Goal: Information Seeking & Learning: Learn about a topic

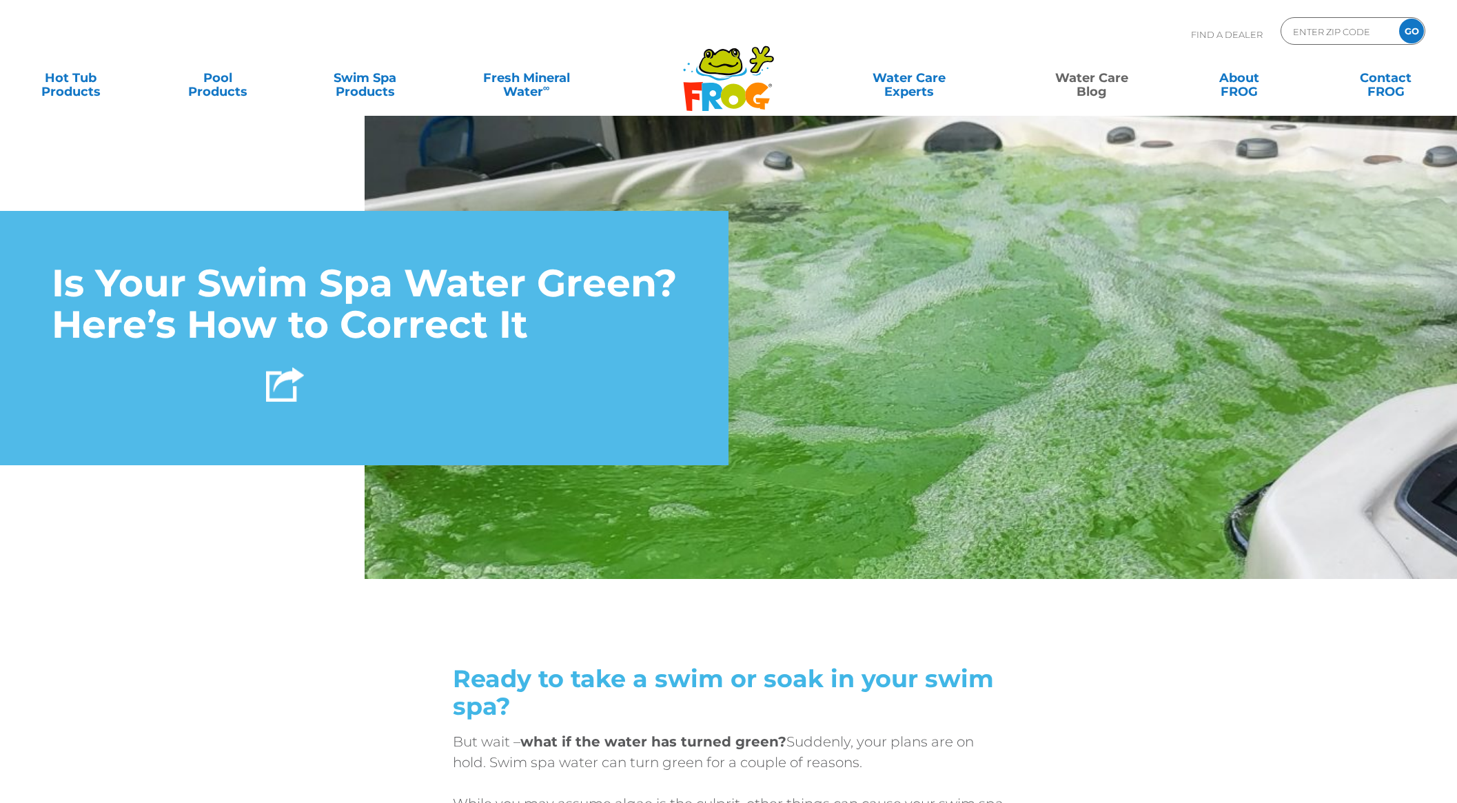
scroll to position [12, 0]
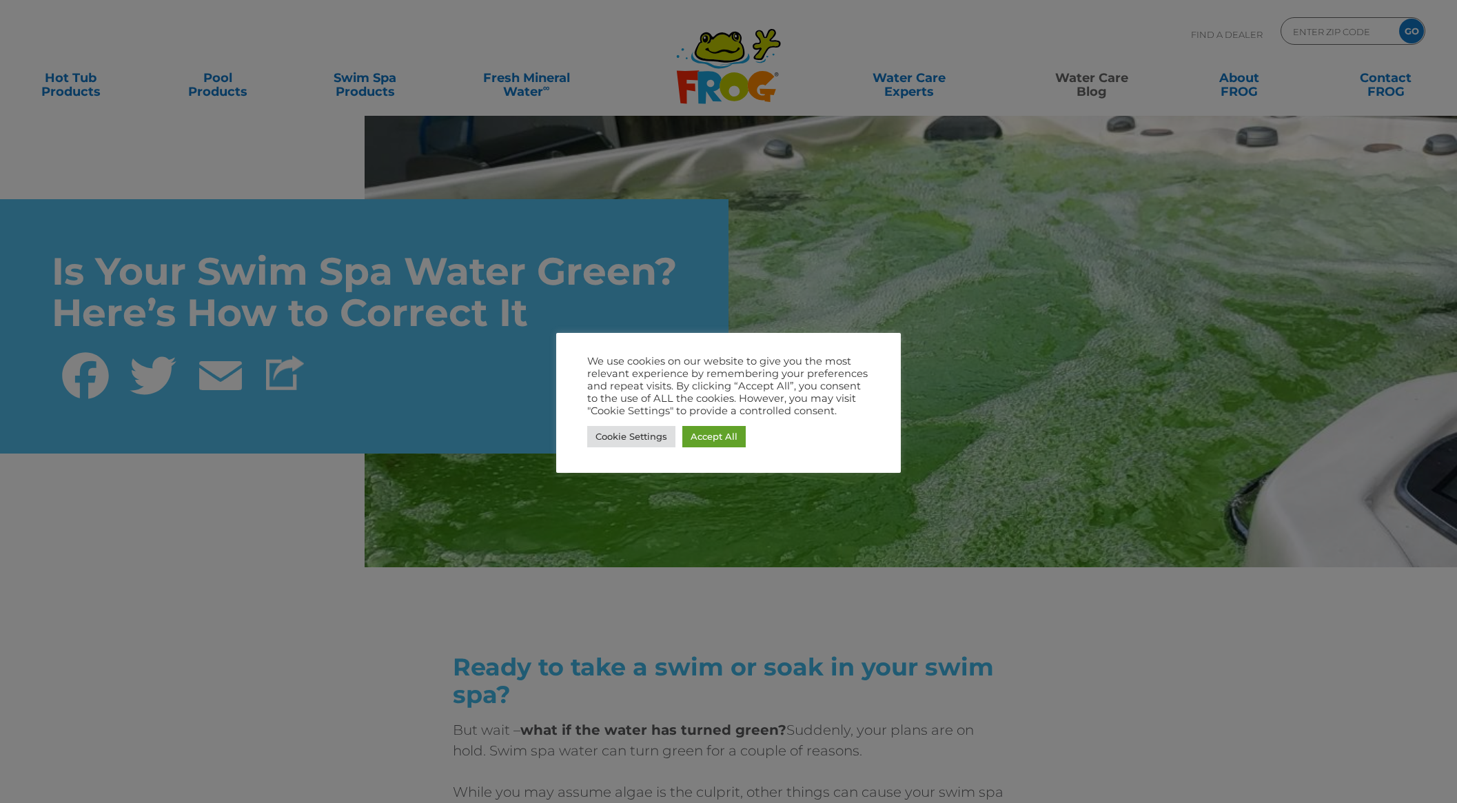
click at [717, 424] on div "Cookie Settings Accept All" at bounding box center [728, 436] width 283 height 28
drag, startPoint x: 724, startPoint y: 431, endPoint x: 699, endPoint y: 411, distance: 32.4
click at [724, 431] on link "Accept All" at bounding box center [713, 436] width 63 height 21
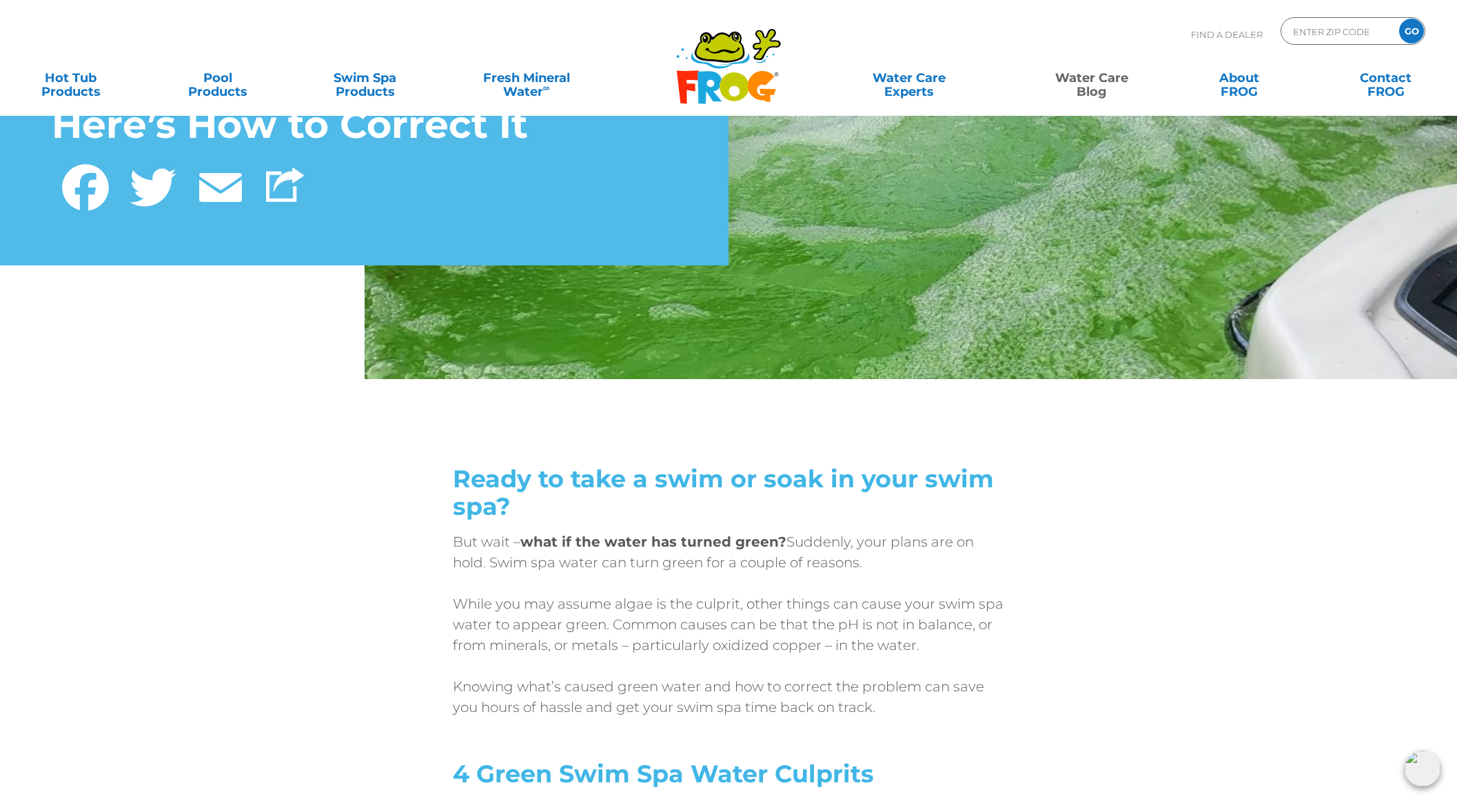
scroll to position [0, 0]
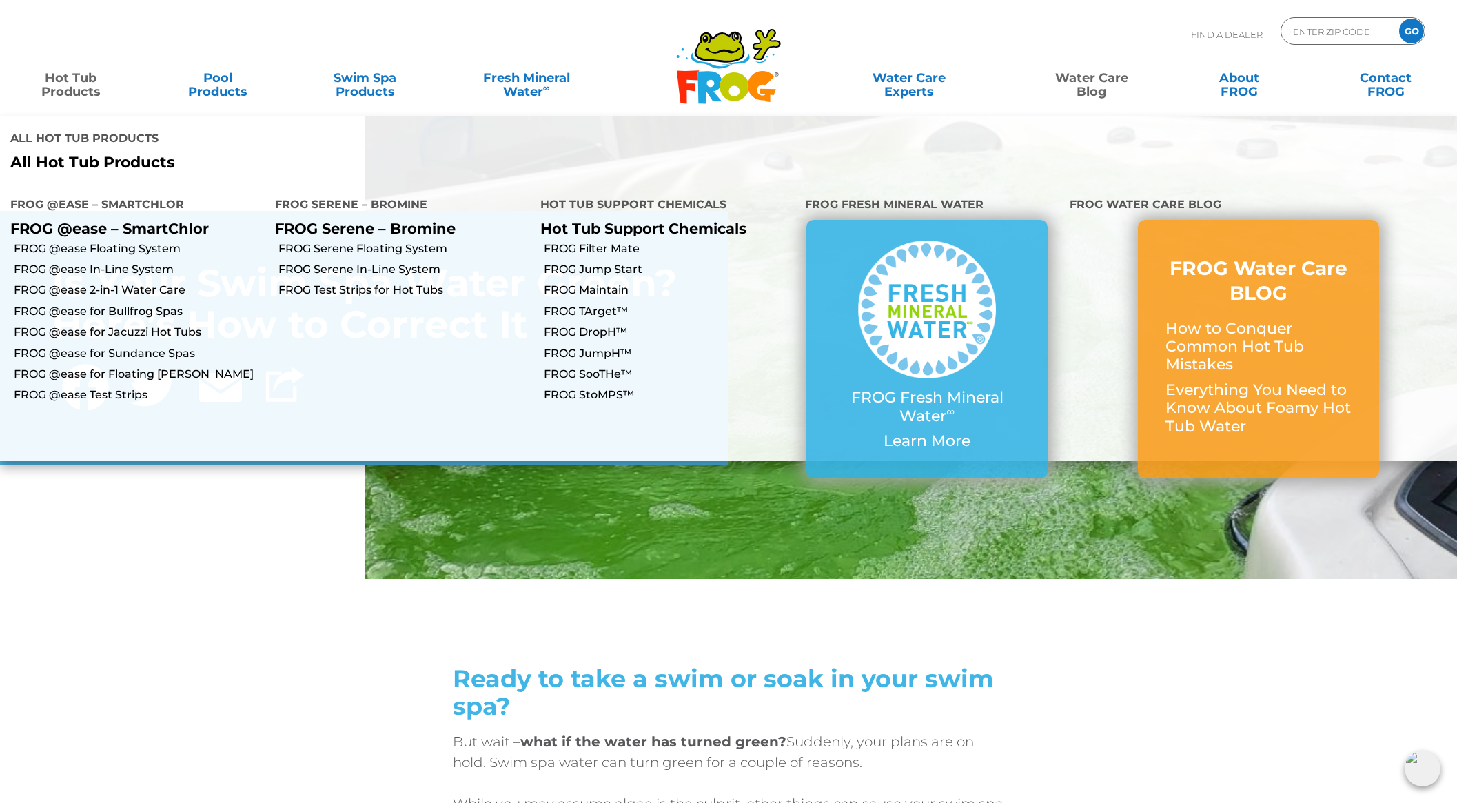
click at [87, 76] on link "Hot Tub Products" at bounding box center [71, 78] width 114 height 28
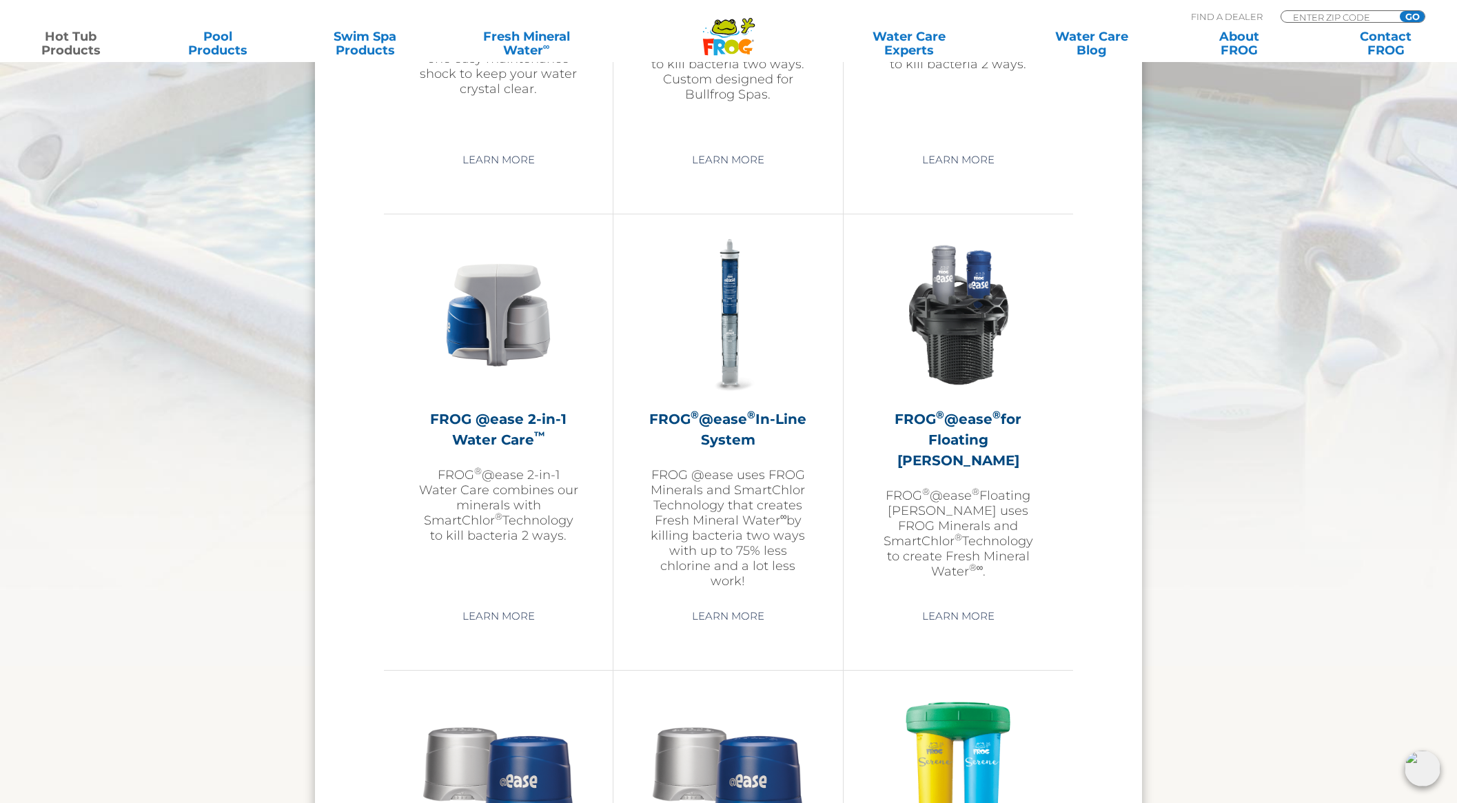
scroll to position [1864, 0]
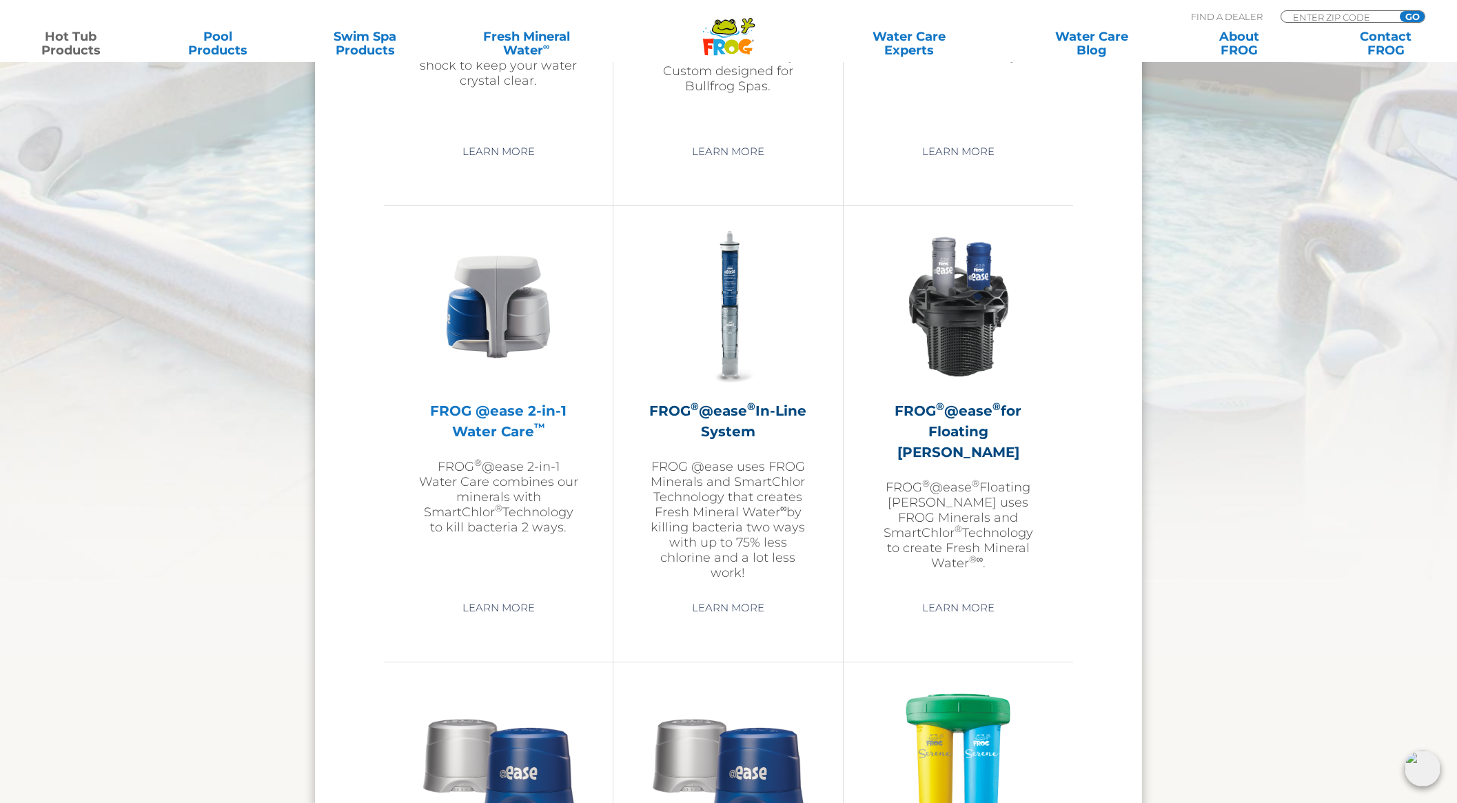
click at [491, 410] on h2 "FROG @ease 2-in-1 Water Care ™" at bounding box center [498, 420] width 160 height 41
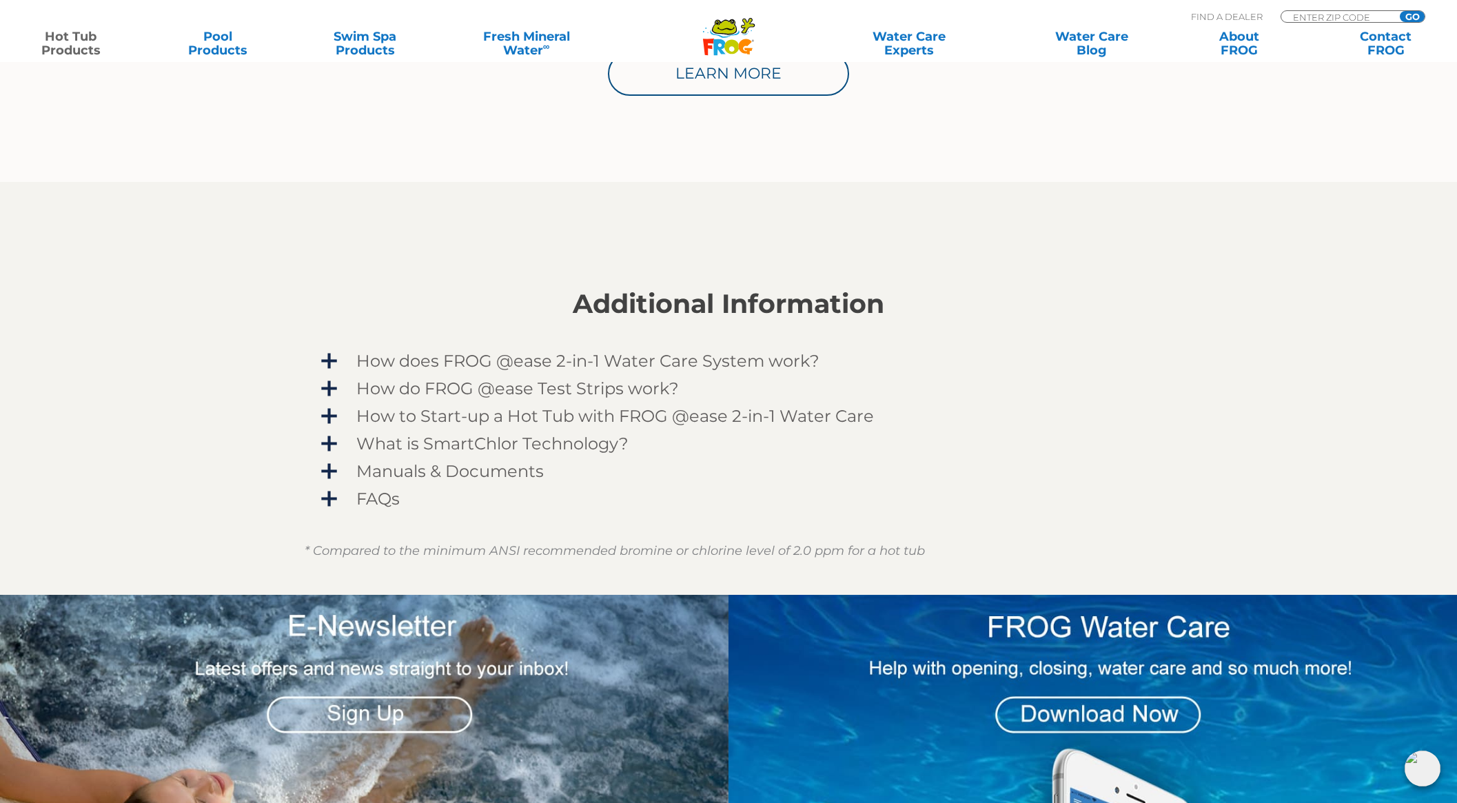
scroll to position [941, 0]
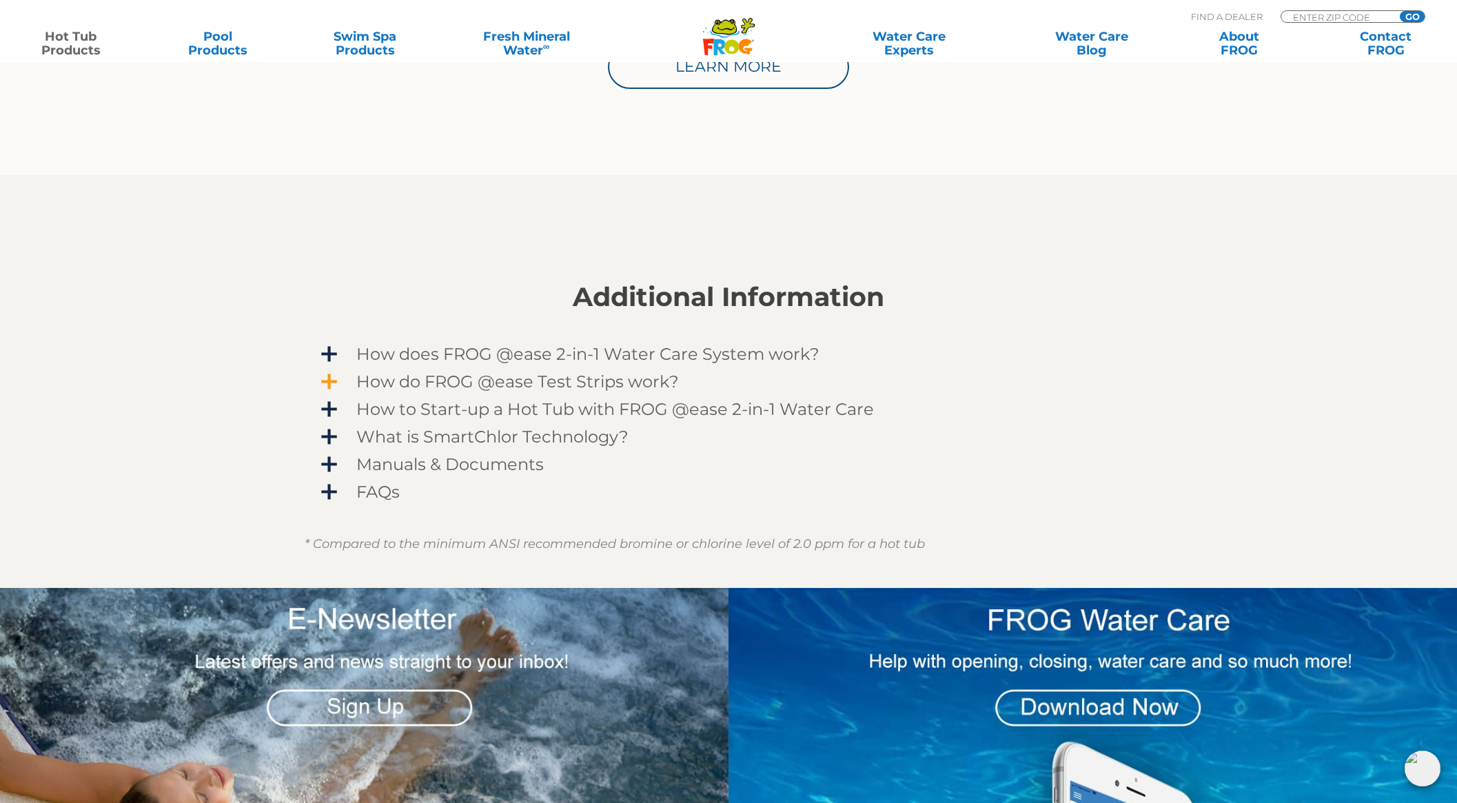
click at [336, 372] on span "How do FROG @ease Test Strips work?" at bounding box center [737, 381] width 802 height 19
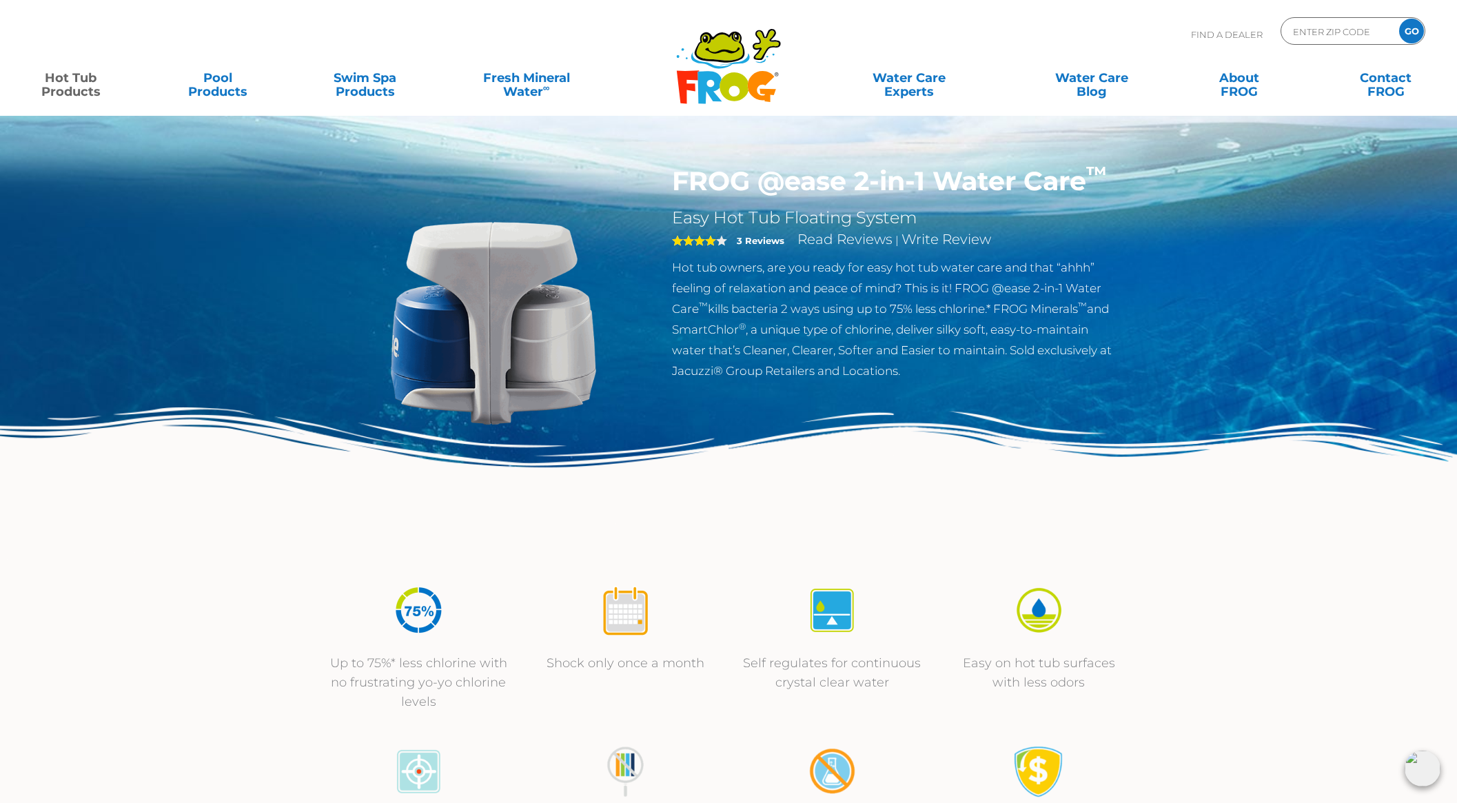
scroll to position [3, 0]
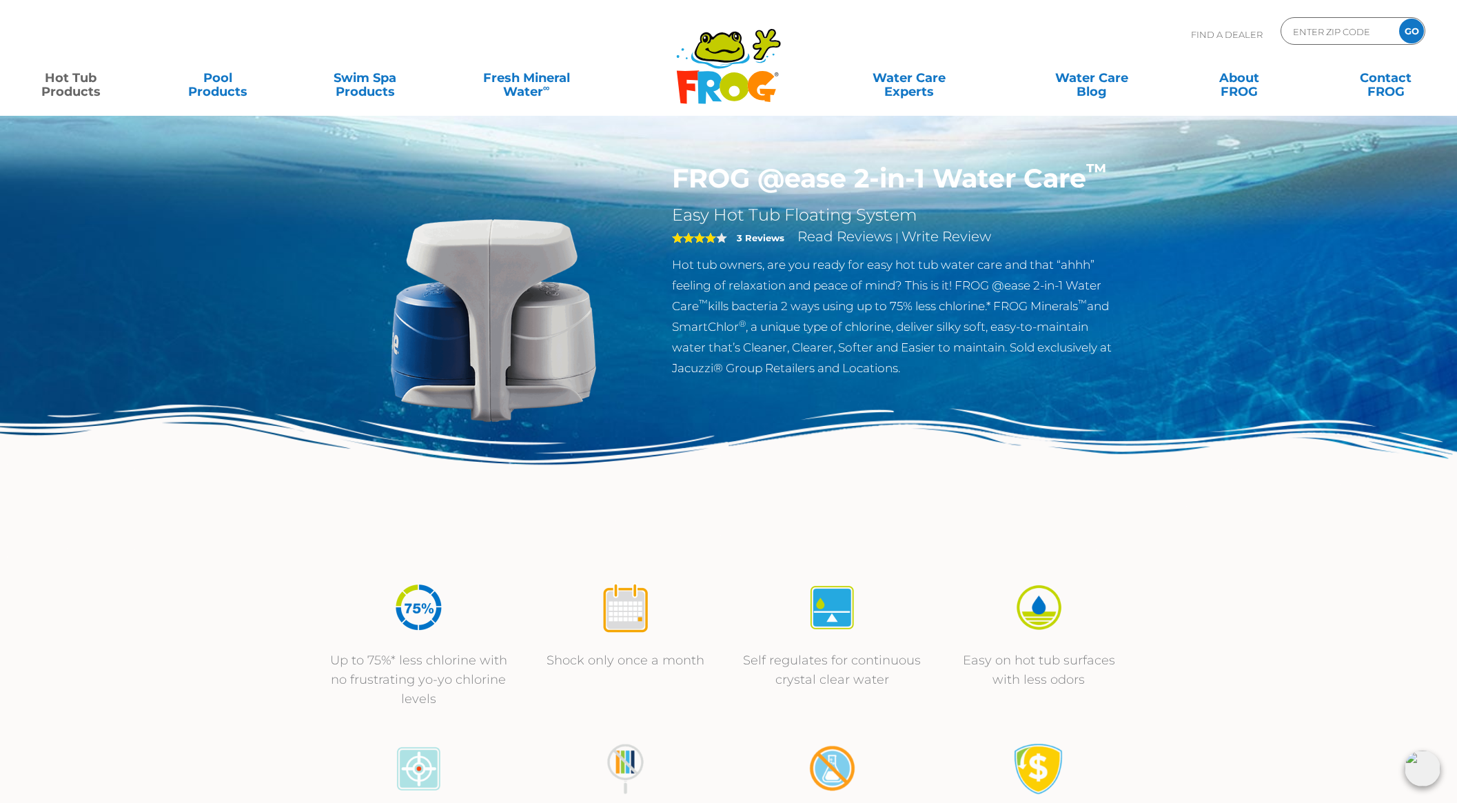
drag, startPoint x: 1001, startPoint y: 302, endPoint x: 1085, endPoint y: 299, distance: 84.1
click at [1085, 299] on p "Hot tub owners, are you ready for easy hot tub water care and that “ahhh” feeli…" at bounding box center [897, 316] width 450 height 124
copy p "FROG Minerals"
